Goal: Transaction & Acquisition: Purchase product/service

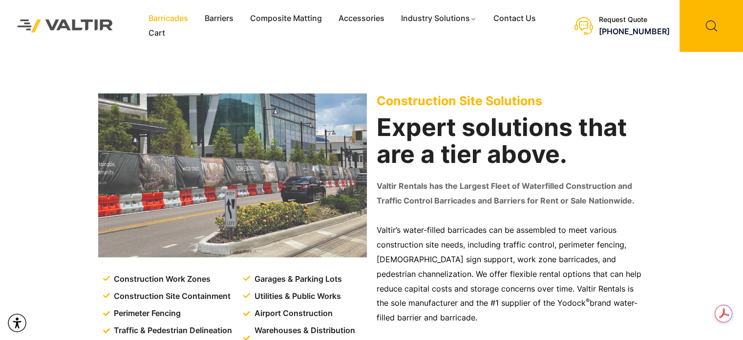
click at [171, 17] on link "Barricades" at bounding box center [168, 18] width 56 height 15
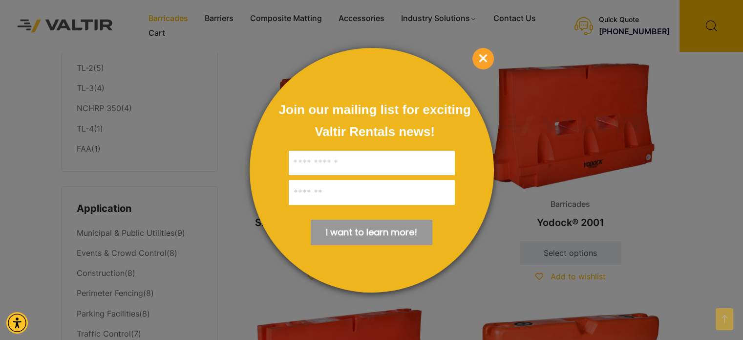
scroll to position [276, 0]
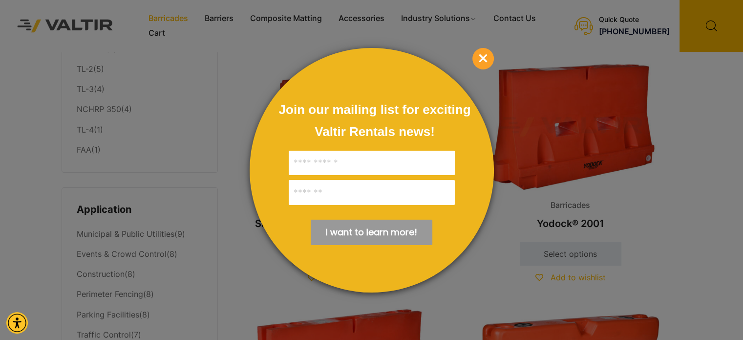
click at [473, 55] on span "×" at bounding box center [482, 58] width 21 height 21
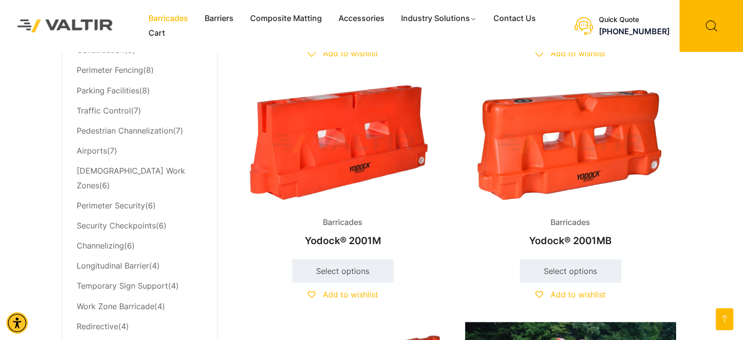
scroll to position [498, 0]
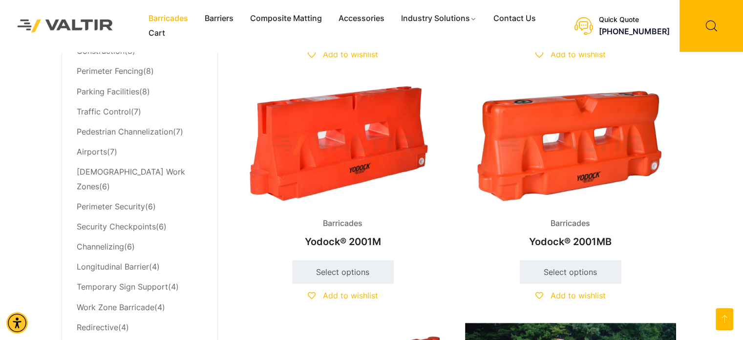
click at [575, 119] on img at bounding box center [570, 145] width 211 height 127
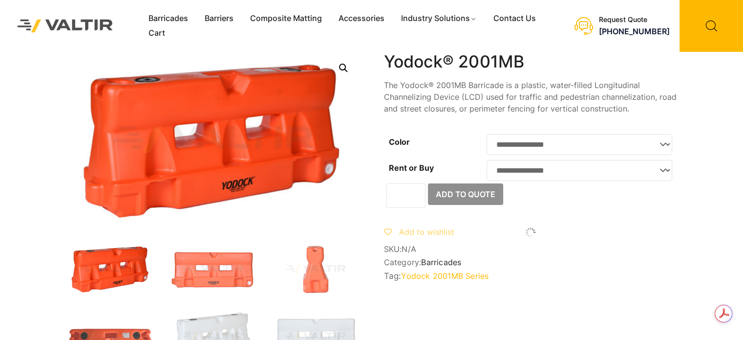
drag, startPoint x: 0, startPoint y: 0, endPoint x: 573, endPoint y: 145, distance: 591.0
click at [573, 145] on select "**********" at bounding box center [580, 144] width 186 height 21
